Goal: Information Seeking & Learning: Understand process/instructions

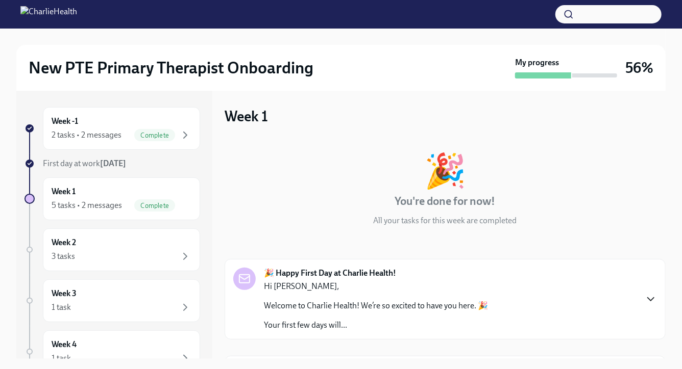
click at [653, 298] on icon "button" at bounding box center [651, 299] width 6 height 3
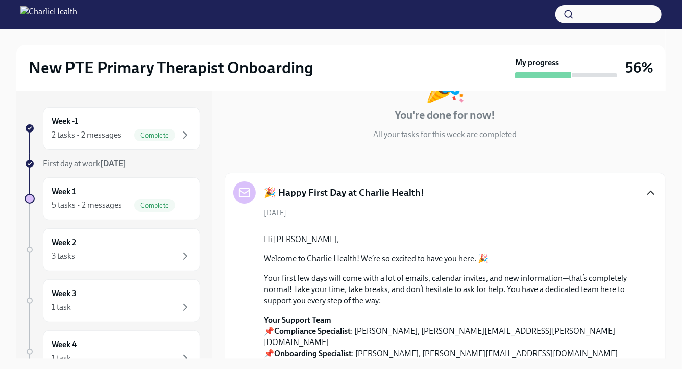
scroll to position [73, 0]
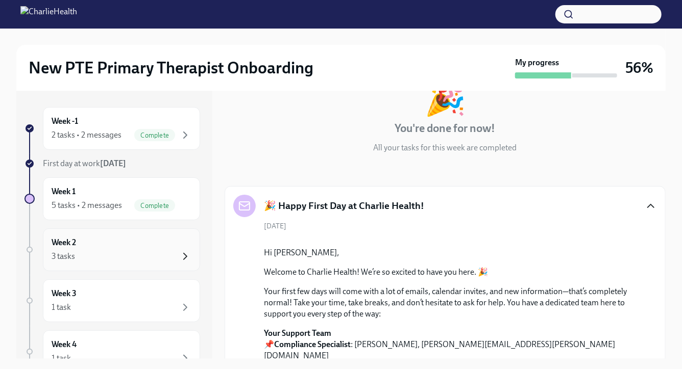
click at [186, 256] on icon "button" at bounding box center [185, 257] width 3 height 6
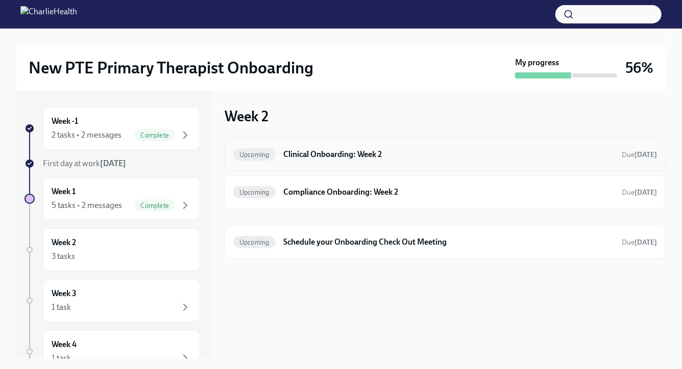
click at [264, 156] on span "Upcoming" at bounding box center [254, 155] width 42 height 8
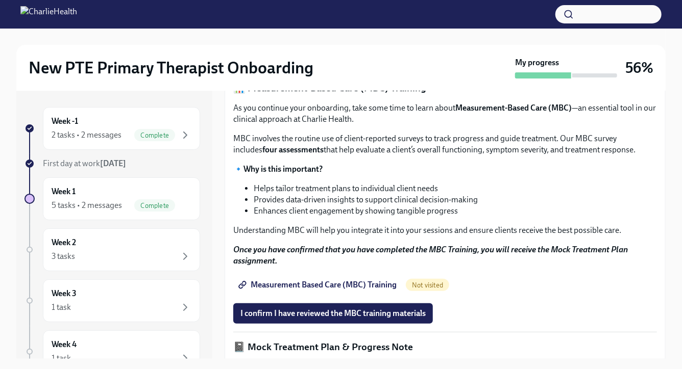
scroll to position [400, 0]
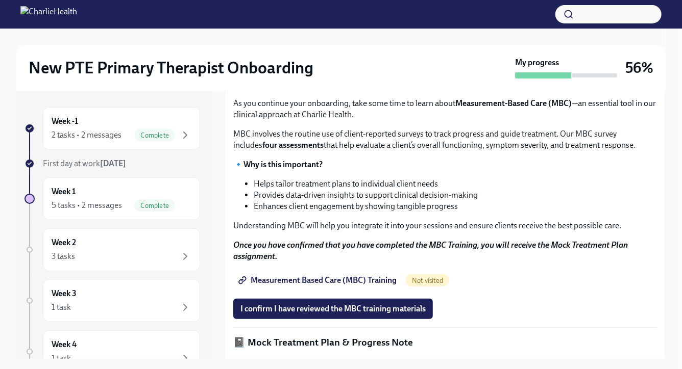
click at [327, 11] on strong "All Docebo assignments must be completed before scheduling your check-out." at bounding box center [380, 7] width 275 height 10
click at [305, 31] on strong "Access Your Docebo Training Here!" at bounding box center [304, 26] width 123 height 10
click at [187, 257] on icon "button" at bounding box center [185, 257] width 12 height 12
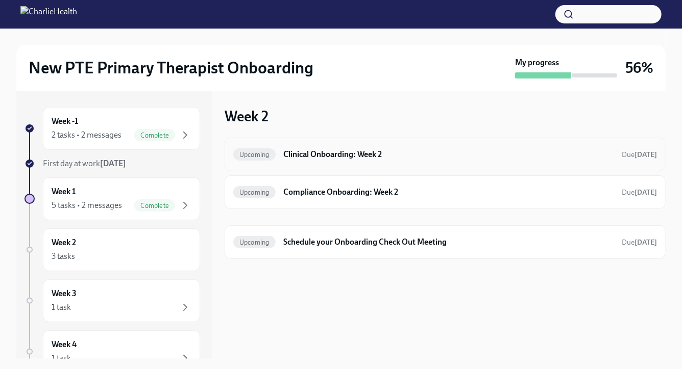
click at [321, 156] on h6 "Clinical Onboarding: Week 2" at bounding box center [449, 154] width 330 height 11
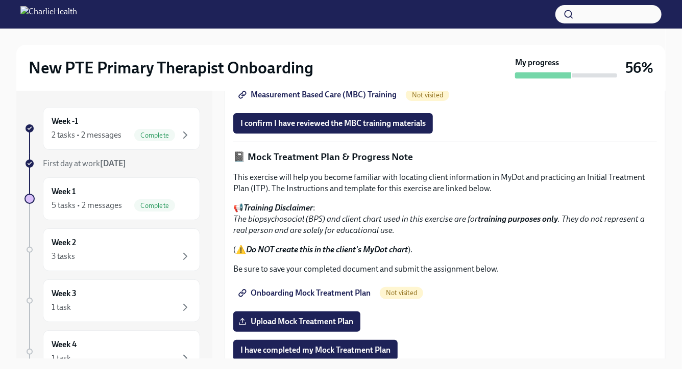
scroll to position [592, 0]
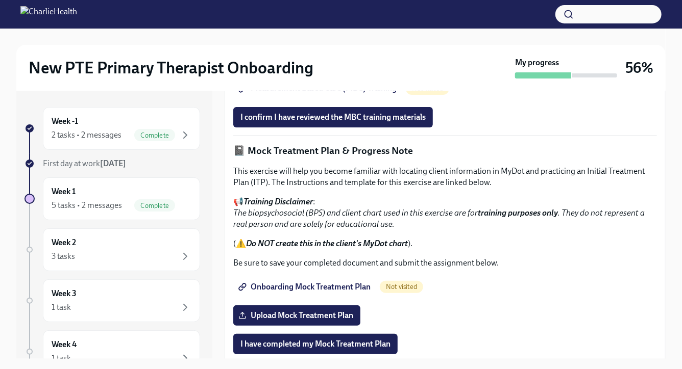
click at [282, 94] on span "Measurement Based Care (MBC) Training" at bounding box center [318, 89] width 156 height 10
